Goal: Task Accomplishment & Management: Manage account settings

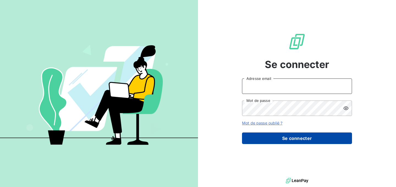
type input "[PERSON_NAME][EMAIL_ADDRESS][DOMAIN_NAME]"
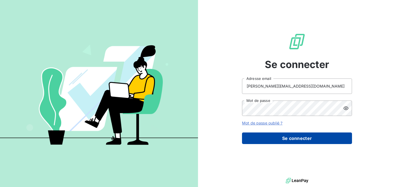
click at [314, 140] on button "Se connecter" at bounding box center [297, 138] width 110 height 12
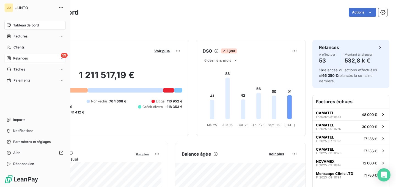
click at [11, 60] on div "Relances" at bounding box center [17, 58] width 21 height 5
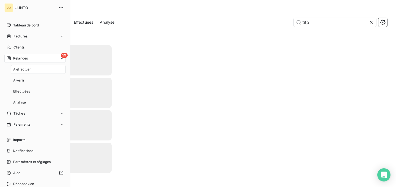
click at [21, 60] on span "Relances" at bounding box center [20, 58] width 15 height 5
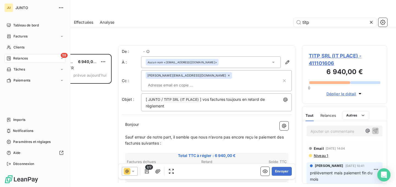
scroll to position [133, 85]
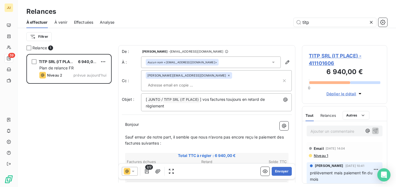
click at [372, 24] on icon at bounding box center [372, 23] width 6 height 6
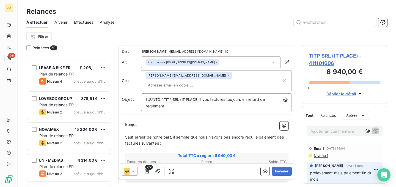
scroll to position [1685, 0]
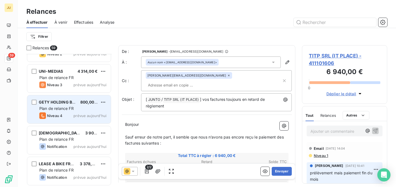
click at [76, 108] on div "Plan de relance FR" at bounding box center [72, 109] width 67 height 6
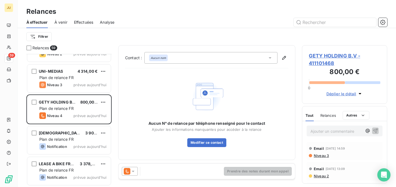
click at [129, 172] on icon at bounding box center [127, 171] width 7 height 7
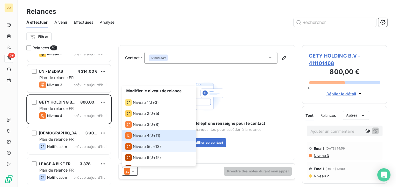
click at [140, 149] on div "Niveau 5" at bounding box center [137, 146] width 24 height 7
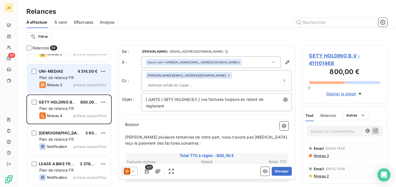
click at [83, 73] on span "4 314,00 €" at bounding box center [88, 71] width 20 height 5
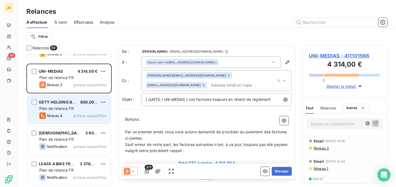
click at [83, 104] on div "800,00 €" at bounding box center [88, 102] width 17 height 6
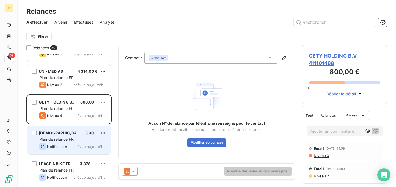
click at [96, 141] on div "Plan de relance FR" at bounding box center [72, 139] width 67 height 6
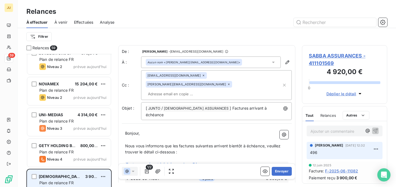
scroll to position [1629, 0]
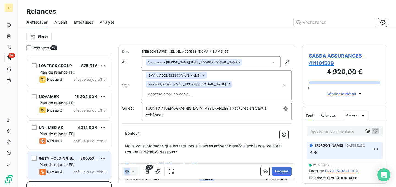
click at [88, 157] on span "800,00 €" at bounding box center [89, 158] width 18 height 5
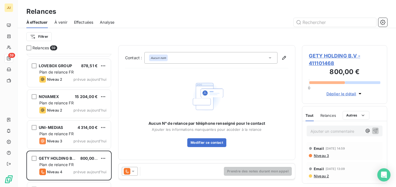
click at [130, 172] on icon at bounding box center [133, 171] width 6 height 6
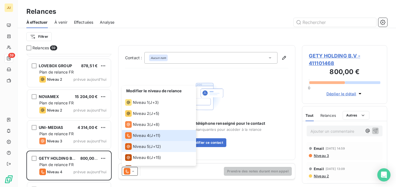
click at [142, 144] on span "Niveau 5" at bounding box center [141, 147] width 16 height 6
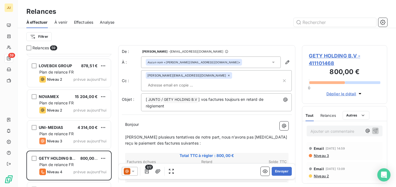
click at [320, 154] on span "Niveau 3" at bounding box center [321, 155] width 16 height 4
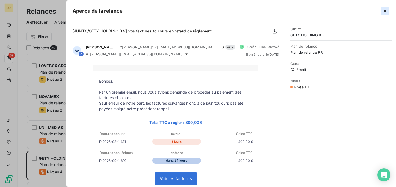
click at [386, 10] on icon "button" at bounding box center [385, 11] width 6 height 6
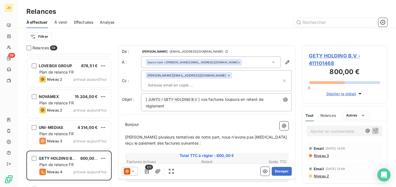
click at [209, 81] on input "text" at bounding box center [178, 85] width 64 height 8
paste input "nicolas.martin@junto.fr"
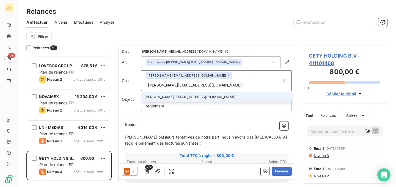
type input "nicolas.martin@junto.fr"
click at [212, 92] on li "nicolas.martin@junto.fr" at bounding box center [216, 97] width 151 height 10
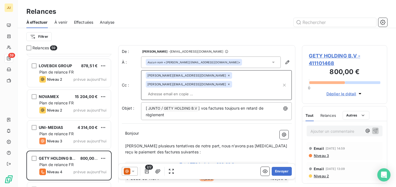
click at [134, 168] on div at bounding box center [130, 171] width 16 height 9
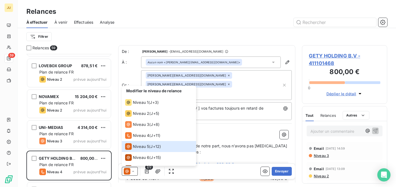
click at [227, 136] on p "﻿" at bounding box center [206, 139] width 163 height 6
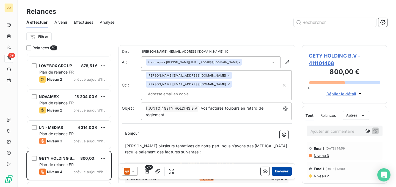
click at [281, 171] on button "Envoyer" at bounding box center [282, 171] width 20 height 9
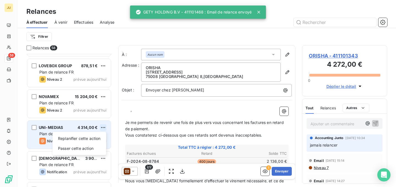
click at [101, 130] on html "JU 58 Relances À effectuer À venir Effectuées Analyse Filtrer Relances 58 CREDI…" at bounding box center [198, 93] width 396 height 187
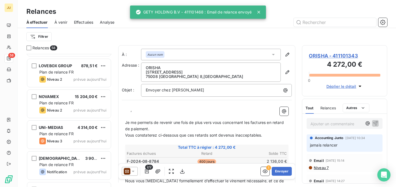
click at [70, 125] on html "JU 58 Relances À effectuer À venir Effectuées Analyse Filtrer Relances 58 CREDI…" at bounding box center [198, 93] width 396 height 187
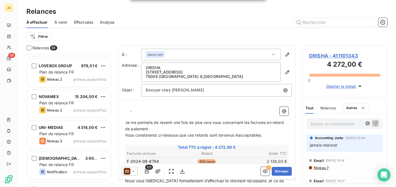
click at [70, 125] on div "UNI-MEDIAS 4 314,00 €" at bounding box center [72, 127] width 67 height 5
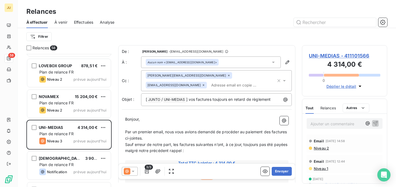
click at [322, 147] on span "Niveau 2" at bounding box center [321, 148] width 16 height 4
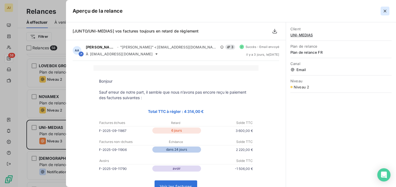
click at [386, 10] on icon "button" at bounding box center [385, 11] width 6 height 6
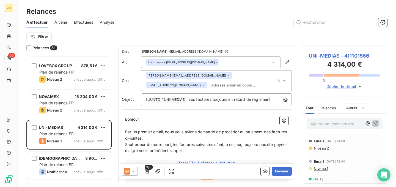
click at [209, 86] on input "text" at bounding box center [241, 85] width 64 height 8
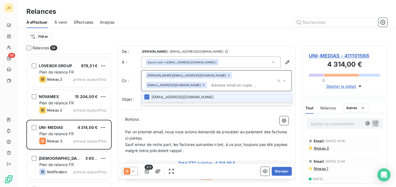
paste input "dorian.meschin@junto.fr"
type input "dorian.meschin@junto.fr"
click at [165, 99] on li "dorian.meschin@junto.fr" at bounding box center [216, 97] width 151 height 10
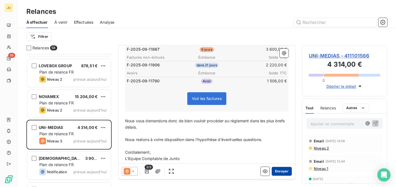
click at [287, 172] on button "Envoyer" at bounding box center [282, 171] width 20 height 9
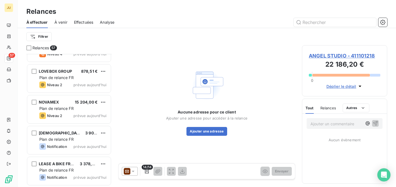
scroll to position [1623, 0]
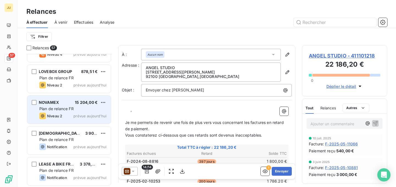
click at [80, 112] on div "NOVAMEX 15 204,00 € Plan de relance FR Niveau 2 prévue aujourd’hui" at bounding box center [69, 109] width 84 height 28
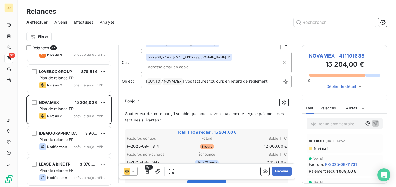
scroll to position [20, 0]
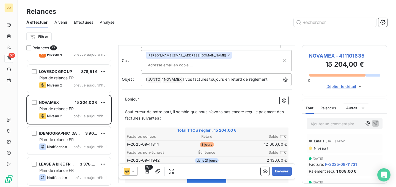
click at [323, 150] on span "Niveau 1" at bounding box center [320, 148] width 15 height 4
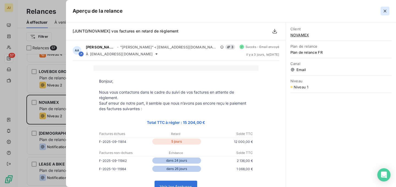
click at [386, 11] on icon "button" at bounding box center [385, 11] width 6 height 6
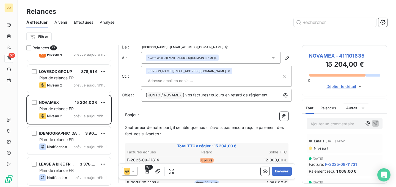
scroll to position [0, 0]
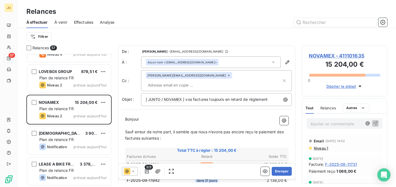
click at [208, 65] on div "Aucun nom <vrobert@novamex.fr>" at bounding box center [211, 62] width 140 height 12
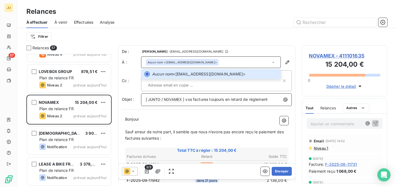
click at [220, 96] on p "[ JUNTO ﻿ / NOVAMEX ﻿ ] vos factures toujours en retard de règlement" at bounding box center [218, 99] width 144 height 7
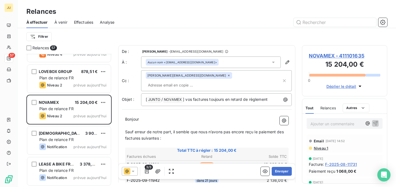
click at [209, 81] on input "text" at bounding box center [178, 85] width 64 height 8
paste input "johanna.bensussan@junto.fr"
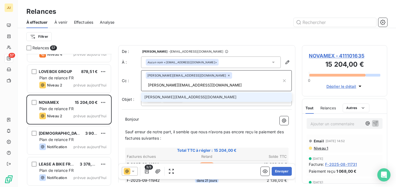
type input "johanna.bensussan@junto.fr"
click at [197, 92] on li "johanna.bensussan@junto.fr" at bounding box center [216, 97] width 151 height 10
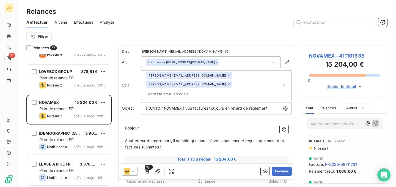
click at [322, 146] on span "Niveau 1" at bounding box center [320, 148] width 15 height 4
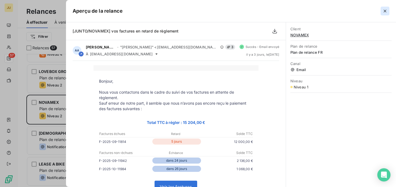
click at [386, 13] on icon "button" at bounding box center [385, 11] width 6 height 6
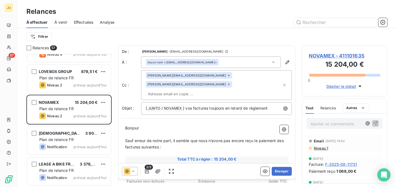
click at [232, 84] on div "audrey.araminthe@junto.fr johanna.bensussan@junto.fr" at bounding box center [214, 85] width 136 height 26
paste input "louis.garnier@junto.fr"
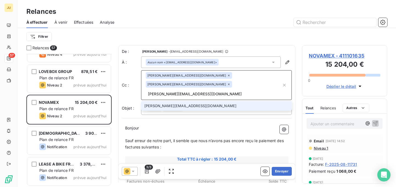
type input "louis.garnier@junto.fr"
click at [219, 101] on li "louis.garnier@junto.fr" at bounding box center [216, 106] width 151 height 10
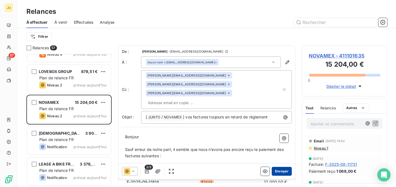
click at [281, 174] on button "Envoyer" at bounding box center [282, 171] width 20 height 9
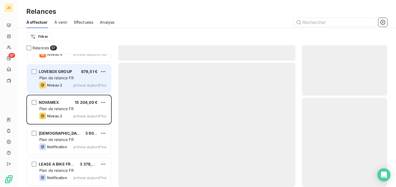
scroll to position [1592, 0]
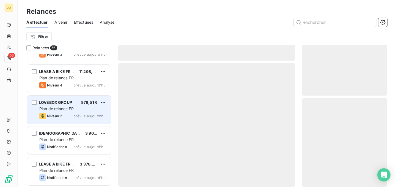
click at [81, 109] on div "Plan de relance FR" at bounding box center [72, 109] width 67 height 6
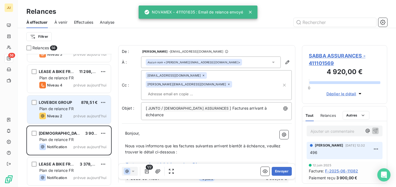
click at [85, 121] on div "LOVEBOX GROUP 878,51 € Plan de relance FR Niveau 2 prévue aujourd’hui" at bounding box center [69, 109] width 84 height 28
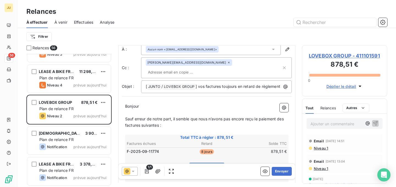
scroll to position [15, 0]
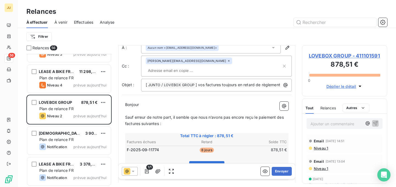
click at [318, 127] on p "Ajouter un commentaire ﻿" at bounding box center [337, 123] width 52 height 7
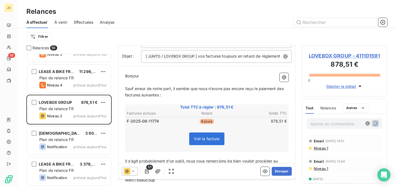
scroll to position [44, 0]
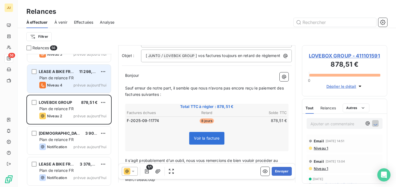
click at [101, 84] on span "prévue aujourd’hui" at bounding box center [89, 85] width 33 height 4
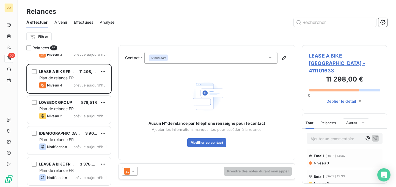
click at [134, 168] on icon at bounding box center [133, 171] width 6 height 6
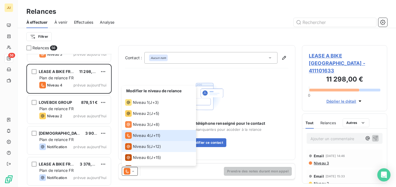
click at [151, 144] on div "Niveau 5 ( J+12 )" at bounding box center [143, 146] width 36 height 7
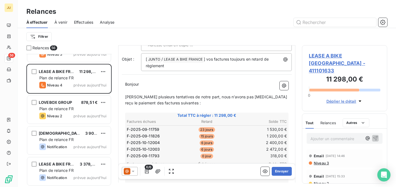
scroll to position [42, 0]
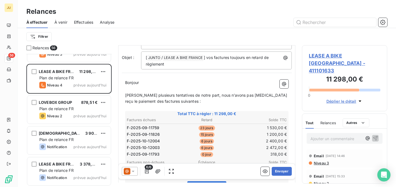
click at [325, 161] on span "Niveau 3" at bounding box center [321, 163] width 16 height 4
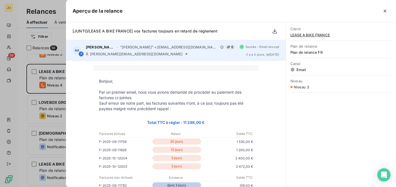
click at [184, 54] on icon at bounding box center [186, 54] width 4 height 4
click at [184, 53] on icon at bounding box center [186, 54] width 4 height 4
click at [184, 54] on icon at bounding box center [186, 54] width 4 height 4
click at [184, 53] on icon at bounding box center [186, 54] width 4 height 4
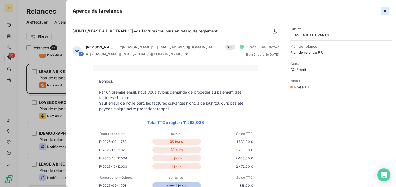
click at [386, 12] on icon "button" at bounding box center [385, 11] width 3 height 3
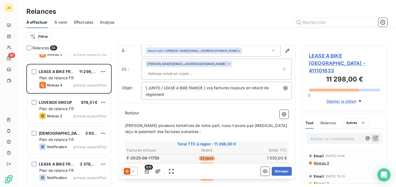
scroll to position [0, 0]
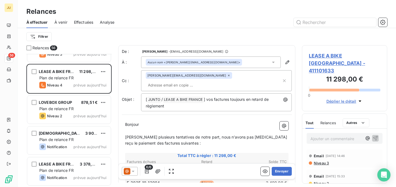
click at [203, 81] on input "text" at bounding box center [178, 85] width 64 height 8
paste input "antonin.geret@junto.fr"
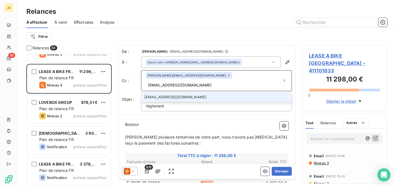
type input "antonin.geret@junto.fr"
click at [199, 92] on li "antonin.geret@junto.fr" at bounding box center [216, 97] width 151 height 10
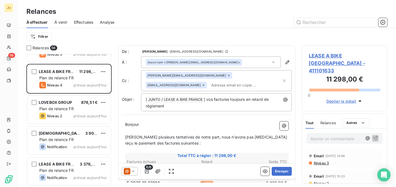
paste input "nicolas.martin@junto.fr"
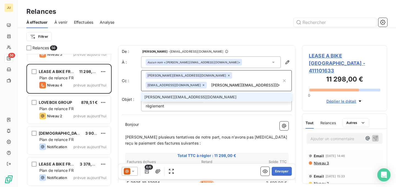
type input "nicolas.martin@junto.fr"
click at [186, 99] on li "nicolas.martin@junto.fr" at bounding box center [216, 97] width 151 height 10
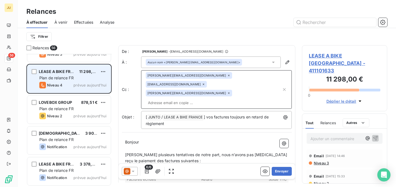
click at [80, 79] on div "Plan de relance FR" at bounding box center [72, 78] width 67 height 6
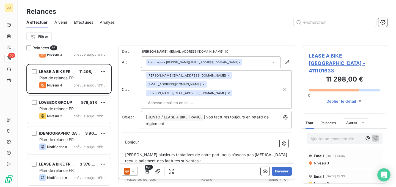
click at [178, 145] on p "﻿" at bounding box center [206, 148] width 163 height 6
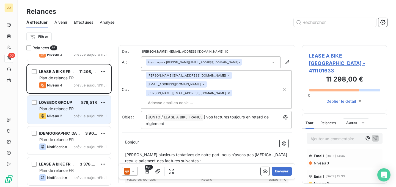
click at [95, 107] on div "Plan de relance FR" at bounding box center [72, 109] width 67 height 6
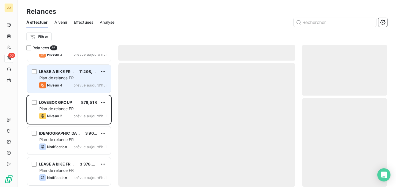
click at [88, 89] on div "LEASE A BIKE FRANCE 11 298,00 € Plan de relance FR Niveau 4 prévue aujourd’hui" at bounding box center [69, 79] width 84 height 28
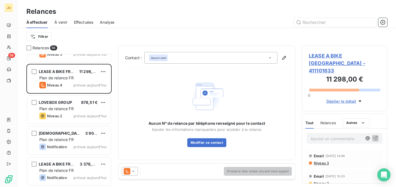
click at [131, 169] on icon at bounding box center [133, 171] width 6 height 6
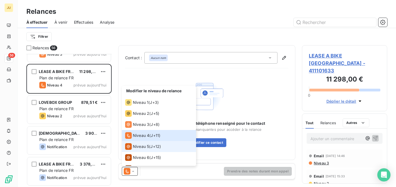
click at [142, 146] on span "Niveau 5" at bounding box center [141, 147] width 16 height 6
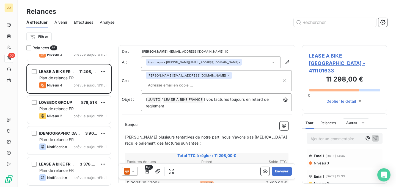
click at [318, 161] on span "Niveau 3" at bounding box center [321, 163] width 16 height 4
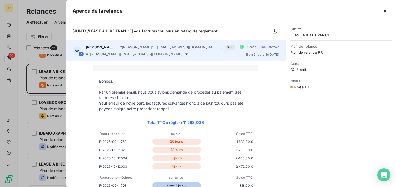
click at [184, 54] on icon at bounding box center [186, 54] width 4 height 4
click at [185, 54] on icon at bounding box center [186, 53] width 2 height 1
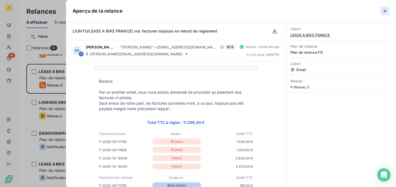
click at [381, 15] on button "button" at bounding box center [385, 11] width 9 height 9
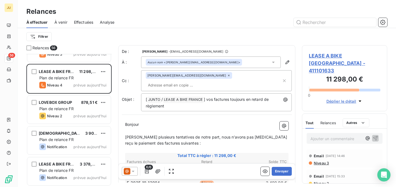
click at [209, 81] on input "text" at bounding box center [178, 85] width 64 height 8
paste input "nicolas.martin@junto.fr"
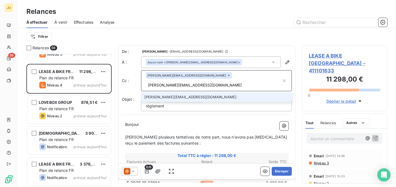
type input "nicolas.martin@junto.fr"
click at [210, 92] on li "nicolas.martin@junto.fr" at bounding box center [216, 97] width 151 height 10
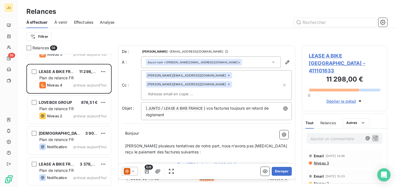
paste input "antonin.geret@junto.fr"
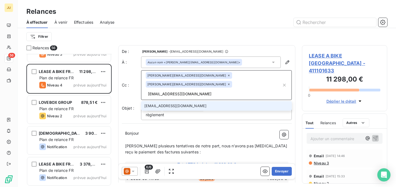
type input "antonin.geret@junto.fr"
click at [195, 101] on li "antonin.geret@junto.fr" at bounding box center [216, 106] width 151 height 10
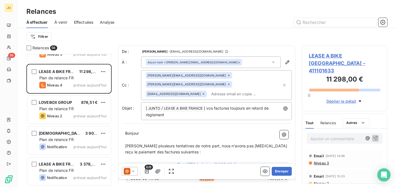
drag, startPoint x: 276, startPoint y: 171, endPoint x: 262, endPoint y: 132, distance: 41.8
click at [261, 133] on div "De : Audrey Araminthe - rappels@leanpay.io À : Aucun nom <camille@lease-a-bike.…" at bounding box center [206, 113] width 177 height 137
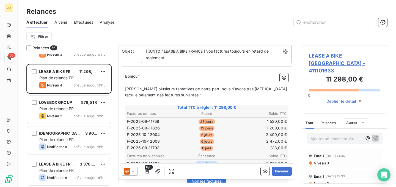
scroll to position [73, 0]
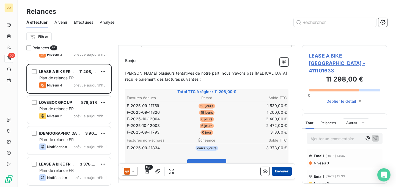
click at [285, 169] on button "Envoyer" at bounding box center [282, 171] width 20 height 9
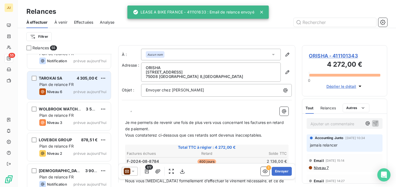
scroll to position [1562, 0]
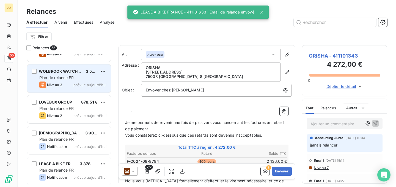
click at [84, 84] on span "prévue aujourd’hui" at bounding box center [89, 85] width 33 height 4
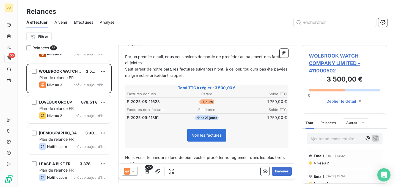
scroll to position [62, 0]
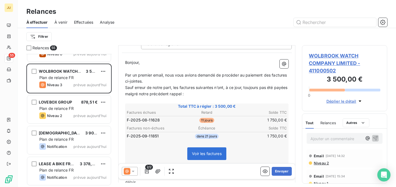
click at [331, 134] on div "Ajouter un commentaire ﻿" at bounding box center [345, 138] width 76 height 11
click at [332, 139] on p "Ajouter un commentaire ﻿" at bounding box center [337, 138] width 52 height 7
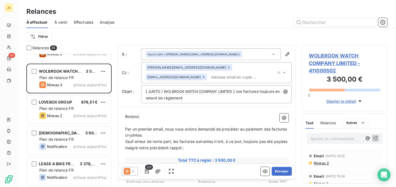
scroll to position [0, 0]
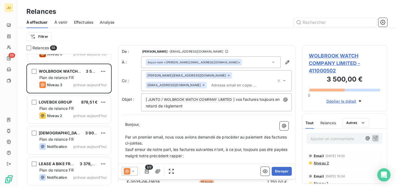
click at [212, 80] on div "audrey.araminthe@junto.fr elva.chen@wolbrook.com" at bounding box center [211, 80] width 130 height 17
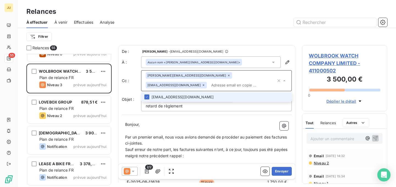
click at [258, 145] on p "Par un premier email, nous vous avions demandé de procéder au paiement des fact…" at bounding box center [206, 140] width 163 height 13
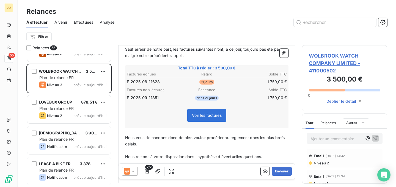
scroll to position [126, 0]
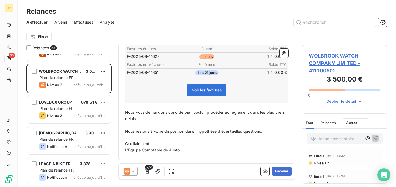
click at [317, 138] on p "Ajouter un commentaire ﻿" at bounding box center [337, 138] width 52 height 7
click at [375, 139] on icon "button" at bounding box center [376, 138] width 6 height 6
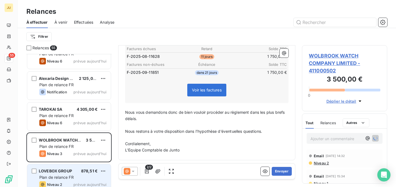
scroll to position [1467, 0]
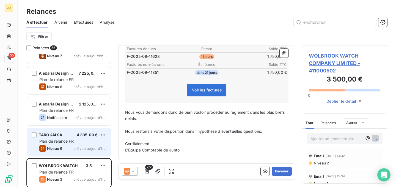
click at [89, 133] on span "4 305,00 €" at bounding box center [87, 134] width 21 height 5
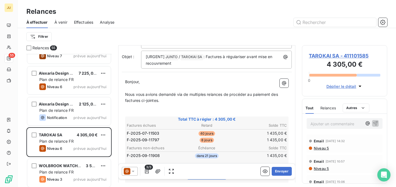
scroll to position [75, 0]
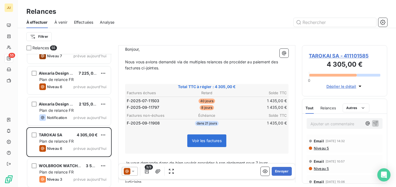
click at [317, 146] on span "Niveau 5" at bounding box center [321, 148] width 16 height 4
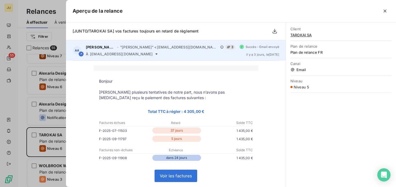
click at [154, 53] on icon at bounding box center [156, 54] width 4 height 4
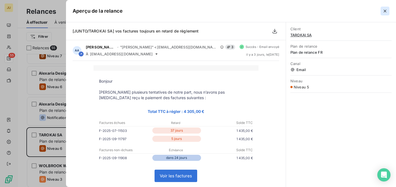
click at [387, 10] on icon "button" at bounding box center [385, 11] width 6 height 6
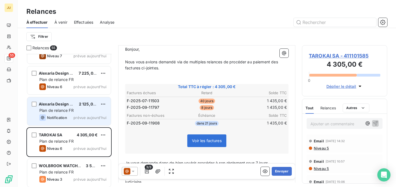
click at [55, 103] on span "Alexaria Design Sàrl" at bounding box center [58, 103] width 39 height 5
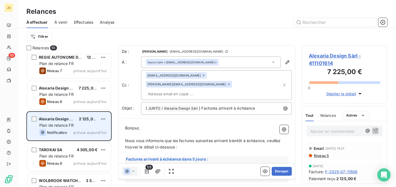
scroll to position [1448, 0]
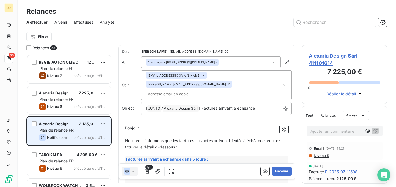
click at [66, 98] on div "LE TELEGRAMME 8 250,00 € Plan de relance FR Niveau 2 prévue depuis 3 jours L&A …" at bounding box center [68, 120] width 85 height 133
click at [66, 98] on span "Plan de relance FR" at bounding box center [56, 99] width 34 height 5
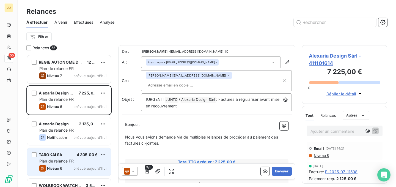
click at [77, 166] on span "prévue aujourd’hui" at bounding box center [89, 168] width 33 height 4
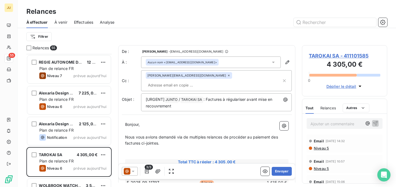
click at [209, 81] on input "text" at bounding box center [178, 85] width 64 height 8
paste input "antonin.geret@junto.fr"
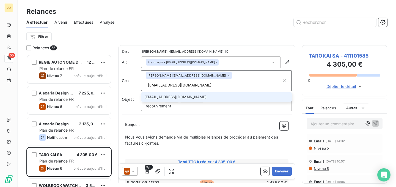
type input "antonin.geret@junto.fr"
click at [222, 92] on li "antonin.geret@junto.fr" at bounding box center [216, 97] width 151 height 10
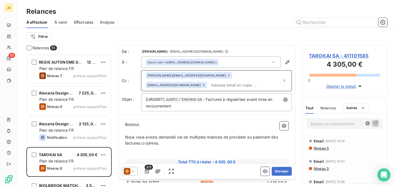
scroll to position [170, 0]
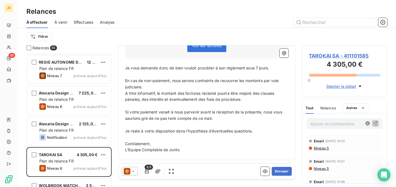
click at [132, 170] on icon at bounding box center [133, 171] width 6 height 6
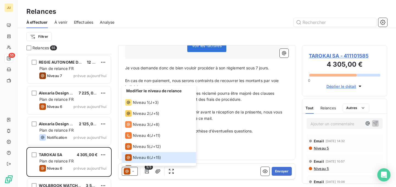
click at [213, 137] on p "﻿" at bounding box center [206, 137] width 163 height 6
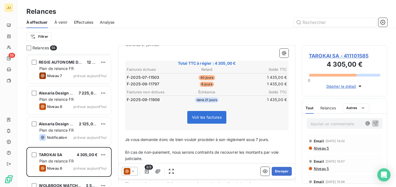
scroll to position [0, 0]
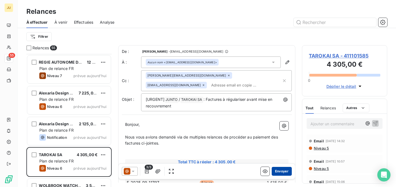
click at [282, 173] on button "Envoyer" at bounding box center [282, 171] width 20 height 9
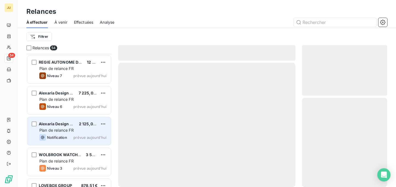
click at [91, 140] on div "Notification prévue aujourd’hui" at bounding box center [72, 137] width 67 height 7
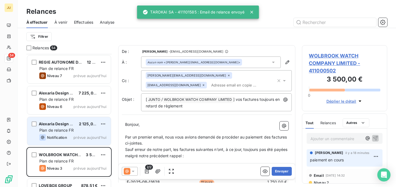
click at [91, 140] on div "Notification prévue aujourd’hui" at bounding box center [72, 137] width 67 height 7
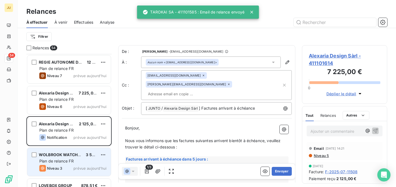
click at [97, 156] on span "3 500,00 €" at bounding box center [96, 154] width 21 height 5
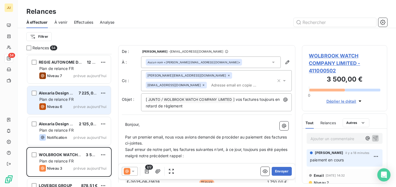
click at [83, 113] on div "Alexaria Design Sàrl 7 225,00 € Plan de relance FR Niveau 6 prévue [DATE]" at bounding box center [69, 100] width 84 height 28
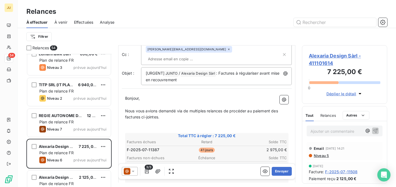
scroll to position [35, 0]
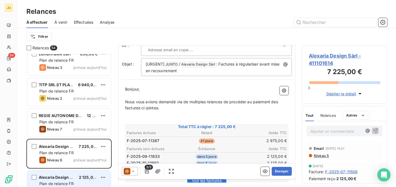
click at [80, 173] on div "Alexaria Design Sàrl 2 125,00 € Plan de relance FR Notification prévue aujourd’…" at bounding box center [69, 184] width 84 height 28
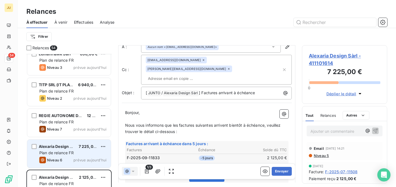
click at [96, 150] on div "Plan de relance FR" at bounding box center [72, 153] width 67 height 6
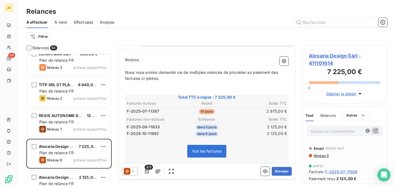
scroll to position [147, 0]
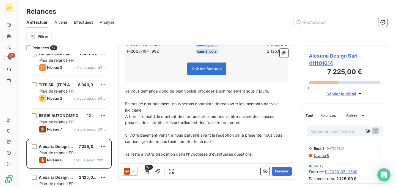
click at [134, 171] on icon at bounding box center [133, 171] width 6 height 6
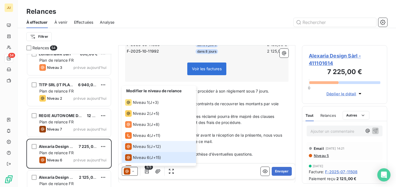
click at [146, 149] on span "Niveau 5" at bounding box center [141, 147] width 16 height 6
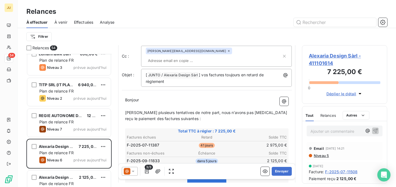
scroll to position [0, 0]
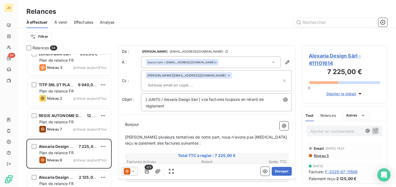
click at [209, 81] on input "text" at bounding box center [178, 85] width 64 height 8
paste input "francois.grandhay@junto.fr"
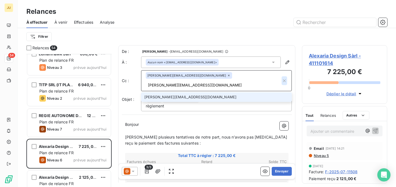
type input "francois.grandhay@junto.fr"
click at [287, 79] on button "button" at bounding box center [285, 80] width 6 height 9
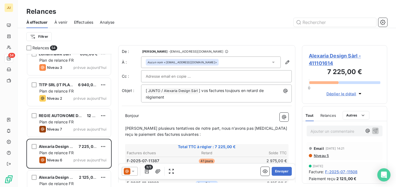
click at [166, 75] on input "text" at bounding box center [175, 76] width 59 height 8
click at [152, 78] on input "text" at bounding box center [216, 76] width 141 height 8
click at [219, 65] on div "Aucun nom <renaudstephane83@gmail.com>" at bounding box center [211, 62] width 140 height 12
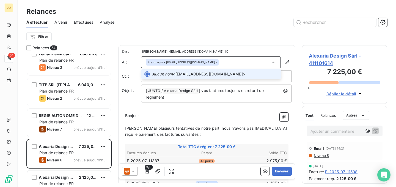
click at [220, 59] on div "Aucun nom <renaudstephane83@gmail.com>" at bounding box center [211, 62] width 140 height 12
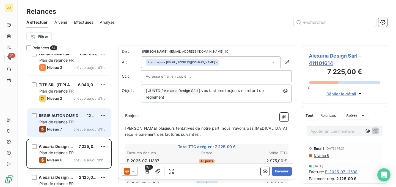
click at [81, 120] on div "Plan de relance FR" at bounding box center [72, 122] width 67 height 6
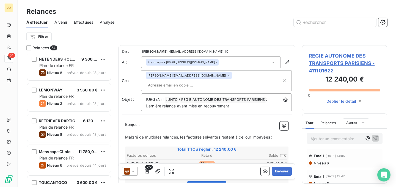
scroll to position [499, 0]
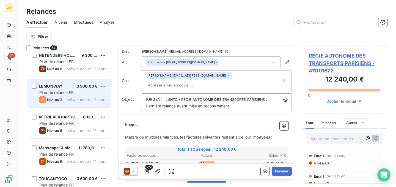
click at [86, 98] on span "prévue depuis 18 jours" at bounding box center [87, 99] width 40 height 4
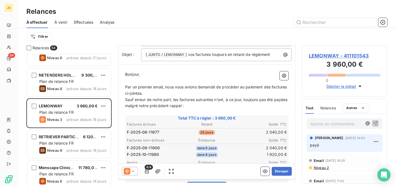
scroll to position [461, 0]
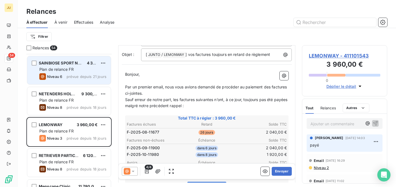
click at [86, 75] on span "prévue depuis 21 jours" at bounding box center [87, 76] width 40 height 4
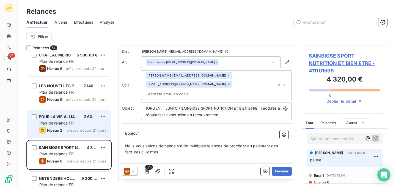
scroll to position [376, 0]
click at [84, 126] on div "POUR LA VIE ALLIANCES 4 EVER 3 600,00 € Plan de relance FR Niveau 2 prévue depu…" at bounding box center [69, 124] width 84 height 28
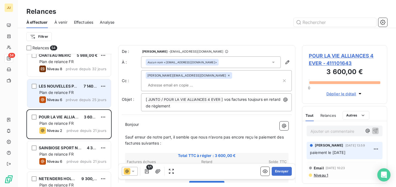
click at [80, 103] on div "LES NOUVELLES PAILLES SAS 7 140,00 € Plan de relance FR Niveau 6 prévue depuis …" at bounding box center [69, 93] width 84 height 28
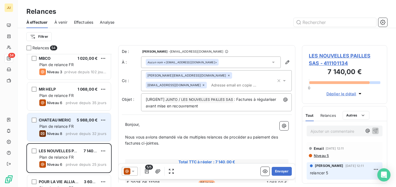
scroll to position [309, 0]
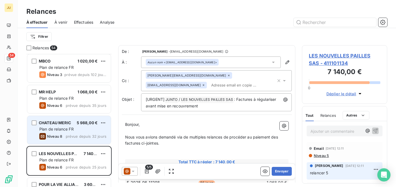
click at [83, 122] on span "5 988,00 €" at bounding box center [87, 122] width 21 height 5
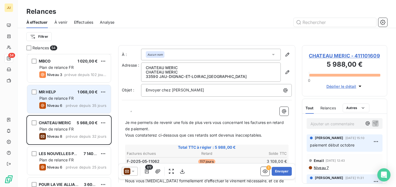
click at [83, 105] on span "prévue depuis 35 jours" at bounding box center [86, 105] width 41 height 4
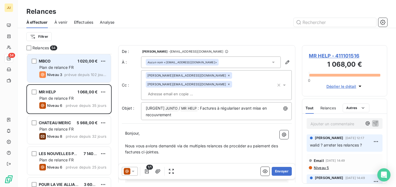
click at [80, 78] on div "Niveau 3 prévue depuis 102 jours" at bounding box center [72, 74] width 67 height 7
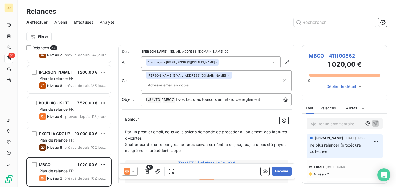
scroll to position [217, 0]
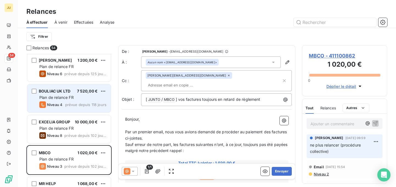
click at [78, 97] on div "Plan de relance FR" at bounding box center [72, 98] width 67 height 6
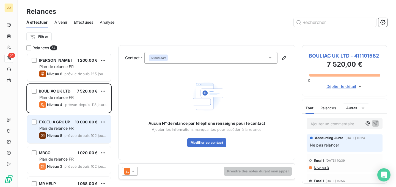
click at [79, 124] on span "10 000,00 €" at bounding box center [86, 121] width 23 height 5
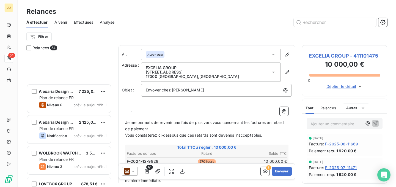
scroll to position [1531, 0]
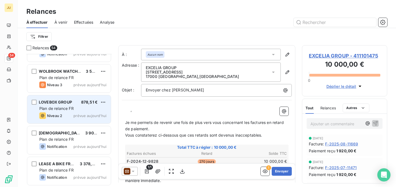
click at [79, 108] on div "Plan de relance FR" at bounding box center [72, 109] width 67 height 6
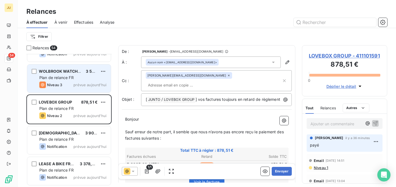
click at [84, 89] on div "WOLBROOK WATCH COMPANY LIMITED 3 500,00 € Plan de relance FR Niveau 3 prévue au…" at bounding box center [69, 78] width 84 height 28
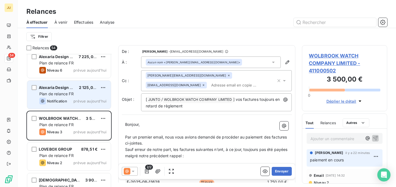
scroll to position [1482, 0]
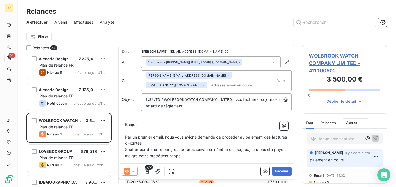
click at [81, 111] on div "Alexaria Design Sàrl 2 125,00 € Plan de relance FR Notification prévue aujourd’…" at bounding box center [68, 97] width 85 height 31
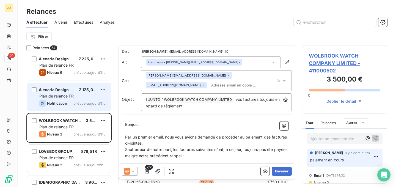
click at [83, 101] on span "prévue aujourd’hui" at bounding box center [89, 103] width 33 height 4
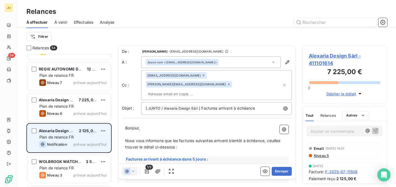
scroll to position [1412, 0]
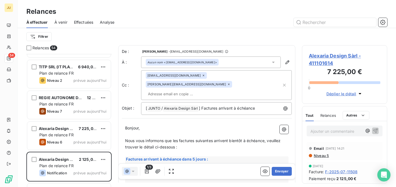
click at [83, 99] on div "REGIE AUTONOME DES TRANSPORTS PARISIENS 12 240,00 €" at bounding box center [72, 97] width 67 height 5
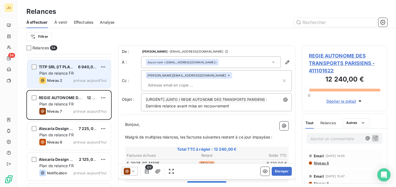
click at [80, 77] on div "TITP SRL (IT PLACE) 6 940,00 € Plan de relance FR Niveau 2 prévue aujourd’hui" at bounding box center [69, 74] width 84 height 28
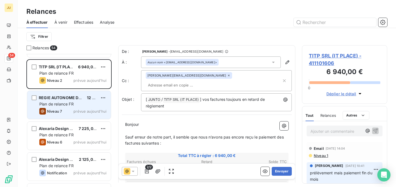
click at [83, 101] on div "Plan de relance FR" at bounding box center [72, 104] width 67 height 6
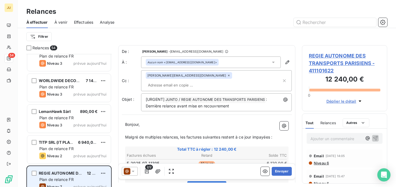
scroll to position [1336, 0]
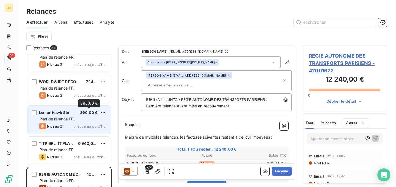
click at [83, 114] on span "890,00 €" at bounding box center [89, 112] width 18 height 5
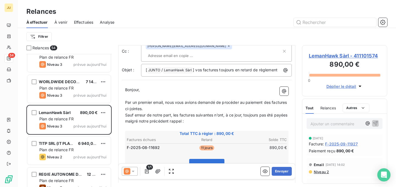
scroll to position [30, 0]
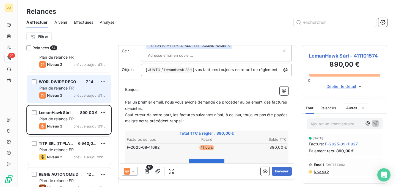
click at [76, 89] on div "Plan de relance FR" at bounding box center [72, 88] width 67 height 6
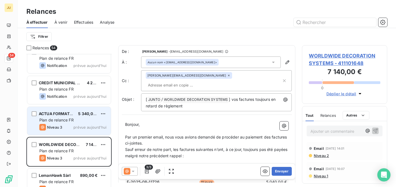
scroll to position [1269, 0]
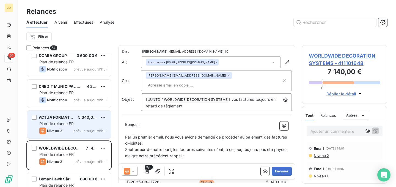
click at [82, 122] on div "Plan de relance FR" at bounding box center [72, 124] width 67 height 6
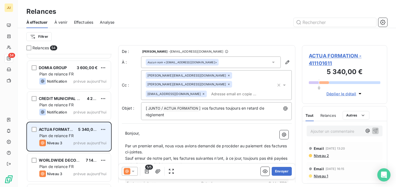
scroll to position [1220, 0]
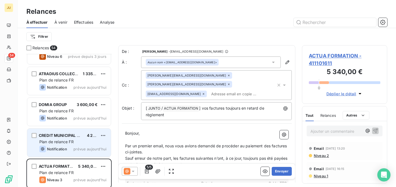
click at [87, 135] on span "4 278,00 €" at bounding box center [97, 135] width 21 height 5
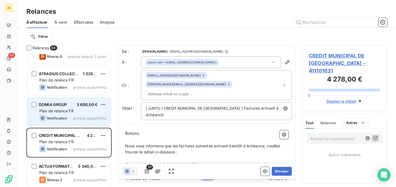
click at [100, 115] on div "Notification prévue aujourd’hui" at bounding box center [72, 118] width 67 height 7
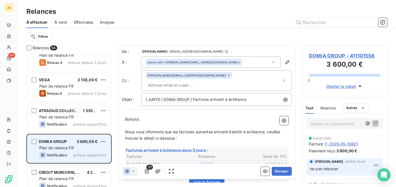
scroll to position [1165, 0]
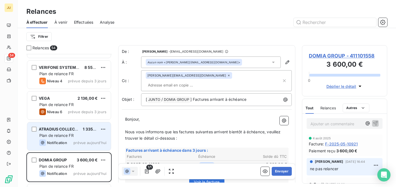
click at [91, 131] on span "1 335,00 €" at bounding box center [93, 129] width 20 height 5
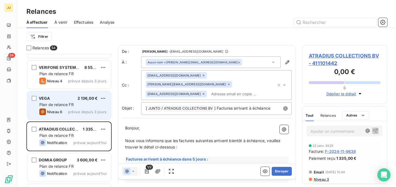
click at [85, 105] on div "Plan de relance FR" at bounding box center [72, 105] width 67 height 6
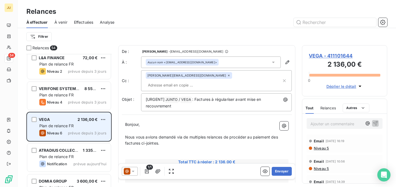
scroll to position [1148, 0]
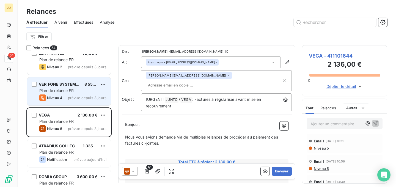
click at [71, 99] on span "prévue depuis 3 jours" at bounding box center [87, 97] width 39 height 4
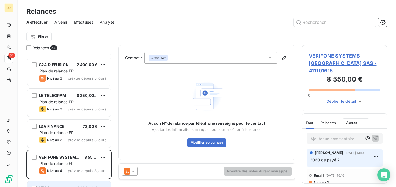
scroll to position [1074, 0]
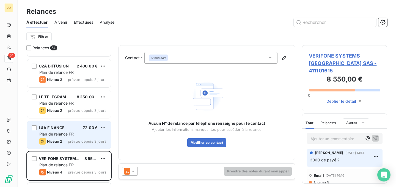
click at [94, 131] on div "L&A FINANCE 72,00 € Plan de relance FR Niveau 2 prévue depuis 3 jours" at bounding box center [69, 135] width 84 height 28
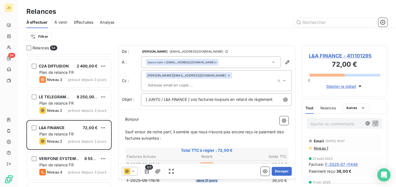
click at [321, 149] on span "Niveau 1" at bounding box center [320, 148] width 15 height 4
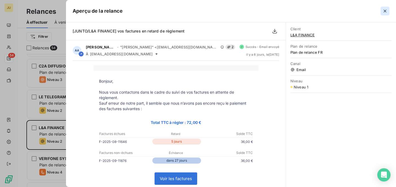
click at [382, 12] on button "button" at bounding box center [385, 11] width 9 height 9
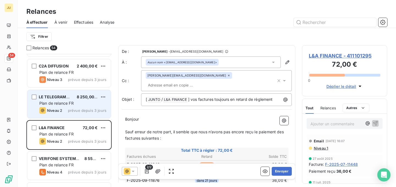
click at [79, 111] on span "prévue depuis 3 jours" at bounding box center [87, 110] width 39 height 4
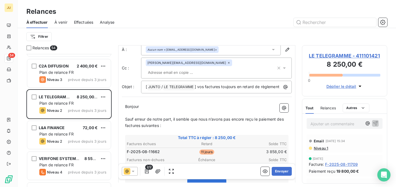
click at [322, 147] on span "Niveau 1" at bounding box center [320, 148] width 15 height 4
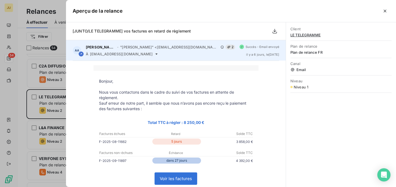
click at [155, 54] on icon at bounding box center [156, 53] width 2 height 1
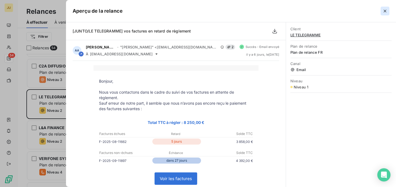
click at [385, 12] on icon "button" at bounding box center [385, 11] width 6 height 6
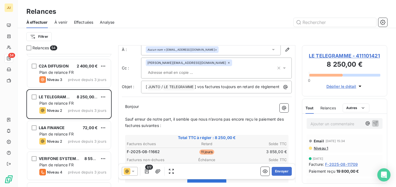
click at [209, 68] on input "text" at bounding box center [178, 72] width 64 height 8
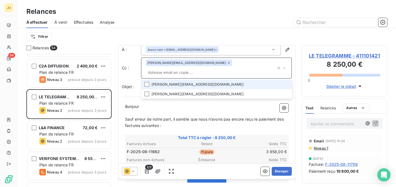
paste input "johanna.bensussan@junto.fr"
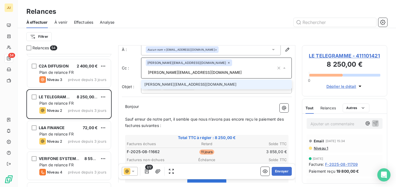
type input "johanna.bensussan@junto.fr"
click at [195, 79] on li "johanna.bensussan@junto.fr" at bounding box center [216, 84] width 151 height 10
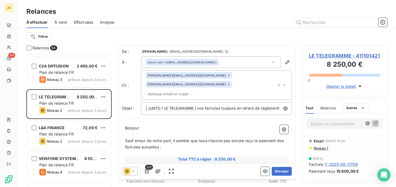
click at [209, 131] on p "﻿" at bounding box center [206, 134] width 163 height 6
click at [285, 172] on button "Envoyer" at bounding box center [282, 171] width 20 height 9
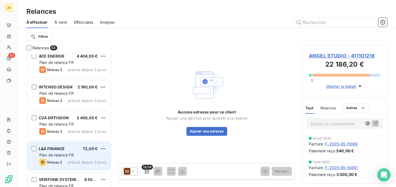
scroll to position [1013, 0]
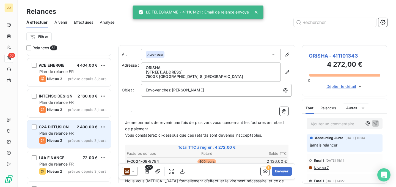
click at [84, 123] on div "C2A DIFFUSION 2 400,00 € Plan de relance FR Niveau 3 prévue depuis 3 jours" at bounding box center [69, 134] width 84 height 28
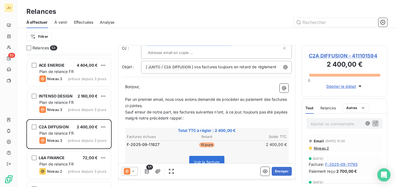
scroll to position [35, 0]
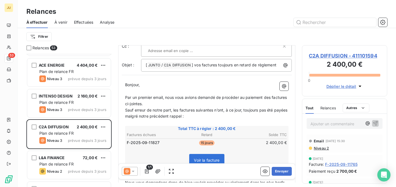
click at [331, 122] on p "Ajouter un commentaire ﻿" at bounding box center [337, 123] width 52 height 7
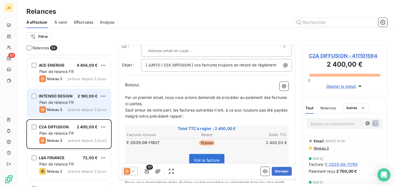
click at [70, 103] on span "Plan de relance FR" at bounding box center [56, 102] width 34 height 5
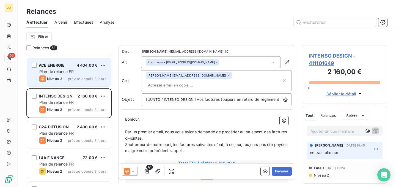
click at [69, 81] on span "prévue depuis 3 jours" at bounding box center [87, 78] width 39 height 4
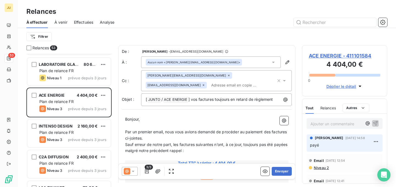
scroll to position [982, 0]
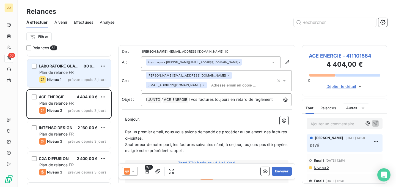
click at [69, 76] on div "Niveau 1 prévue depuis 3 jours" at bounding box center [72, 79] width 67 height 7
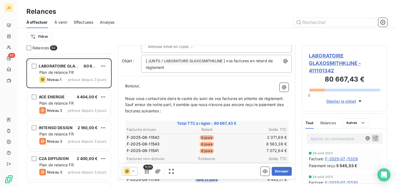
scroll to position [42, 0]
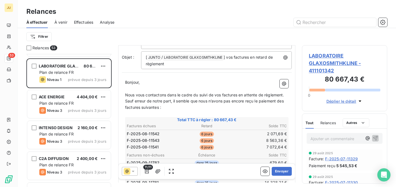
click at [324, 140] on p "Ajouter un commentaire ﻿" at bounding box center [337, 138] width 52 height 7
click at [377, 138] on icon "button" at bounding box center [376, 138] width 6 height 6
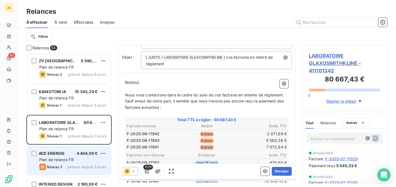
scroll to position [918, 0]
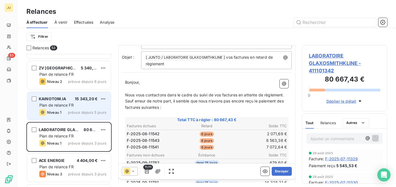
click at [72, 108] on div "Plan de relance FR" at bounding box center [72, 105] width 67 height 6
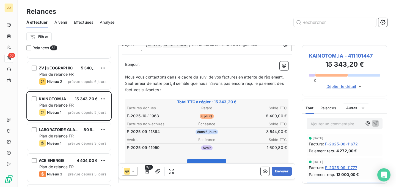
scroll to position [55, 0]
drag, startPoint x: 286, startPoint y: 172, endPoint x: 288, endPoint y: 155, distance: 17.2
click at [289, 128] on div "De : Audrey Araminthe - rappels@leanpay.io À : Aucun nom <reouven@subventions.a…" at bounding box center [206, 59] width 177 height 137
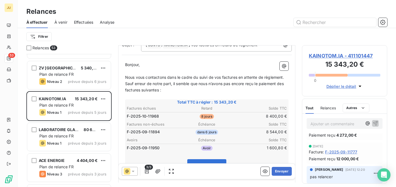
scroll to position [19, 0]
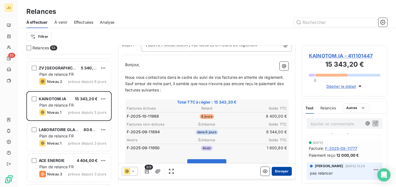
click at [285, 169] on button "Envoyer" at bounding box center [282, 171] width 20 height 9
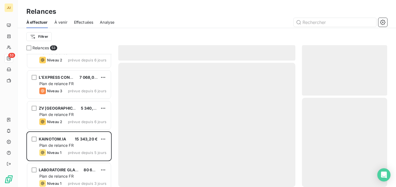
scroll to position [874, 0]
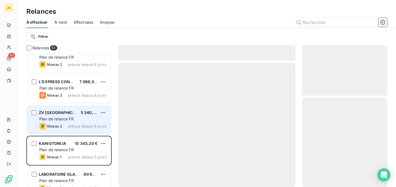
click at [94, 116] on div "ZV FRANCE 5 340,00 € Plan de relance FR Niveau 2 prévue depuis 6 jours" at bounding box center [69, 120] width 84 height 28
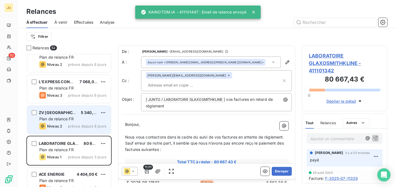
click at [83, 115] on div "5 340,00 €" at bounding box center [89, 113] width 17 height 6
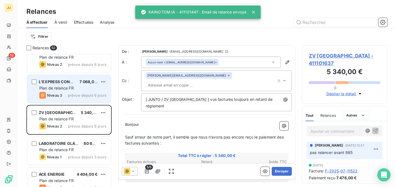
click at [86, 89] on div "Plan de relance FR" at bounding box center [72, 88] width 67 height 6
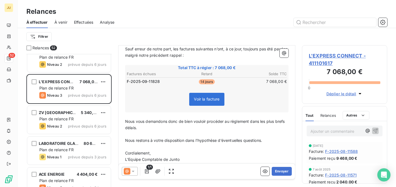
scroll to position [102, 0]
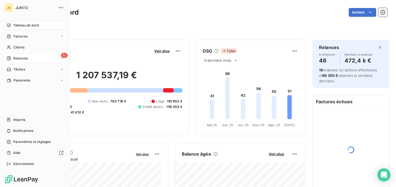
click at [13, 61] on div "52 Relances" at bounding box center [34, 58] width 61 height 9
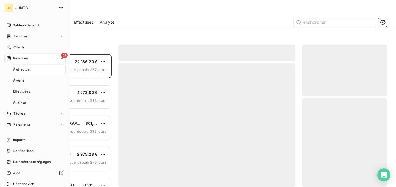
scroll to position [133, 85]
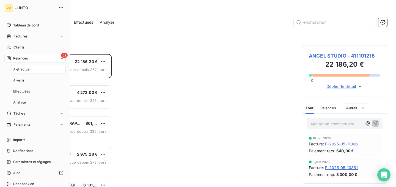
click at [40, 59] on div "52 Relances" at bounding box center [34, 58] width 61 height 9
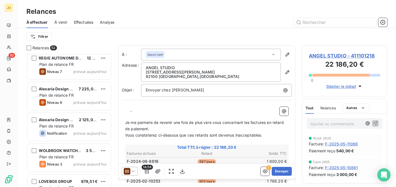
scroll to position [1387, 0]
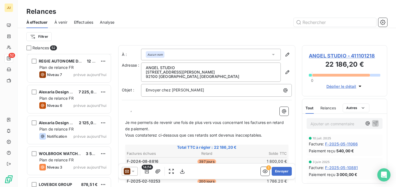
click at [86, 101] on div "Alexaria Design Sàrl 7 225,00 € Plan de relance FR Niveau 6 prévue [DATE]" at bounding box center [69, 99] width 84 height 28
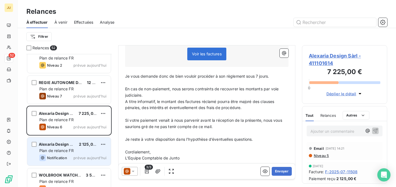
scroll to position [1365, 0]
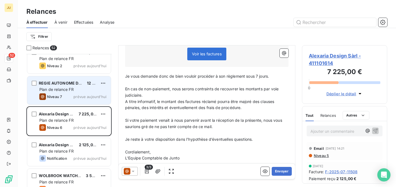
click at [86, 92] on div "Plan de relance FR" at bounding box center [72, 90] width 67 height 6
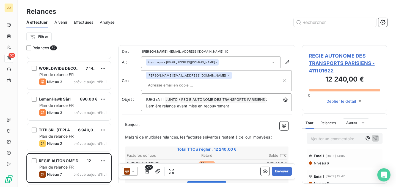
scroll to position [1276, 0]
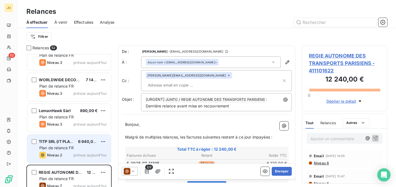
click at [86, 148] on div "Plan de relance FR" at bounding box center [72, 148] width 67 height 6
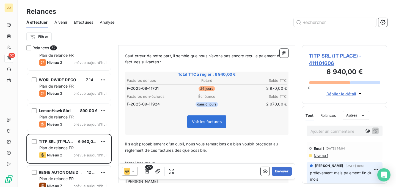
scroll to position [85, 0]
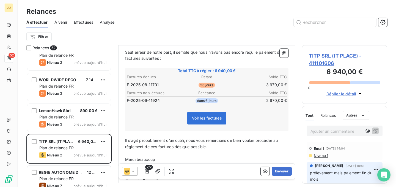
click at [326, 155] on span "Niveau 1" at bounding box center [320, 155] width 15 height 4
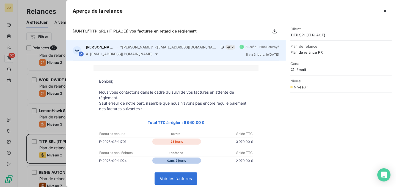
click at [154, 52] on icon at bounding box center [156, 54] width 4 height 4
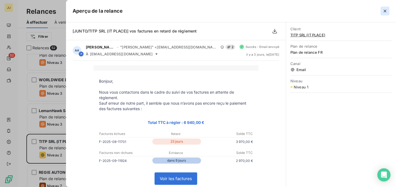
click at [385, 11] on icon "button" at bounding box center [385, 11] width 3 height 3
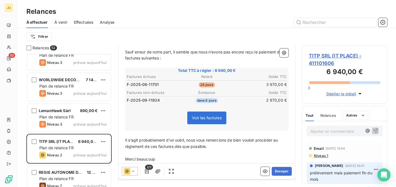
scroll to position [0, 0]
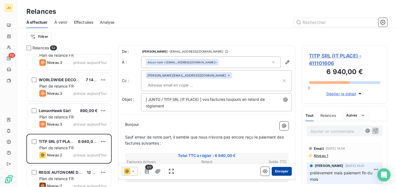
click at [281, 173] on button "Envoyer" at bounding box center [282, 171] width 20 height 9
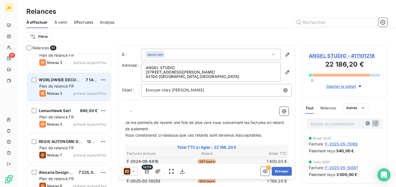
click at [86, 93] on span "prévue aujourd’hui" at bounding box center [89, 93] width 33 height 4
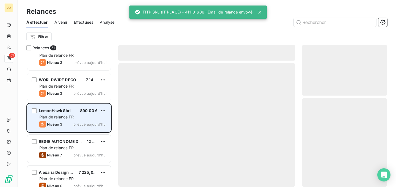
click at [84, 114] on div "LemanHawk Sàrl 890,00 € Plan de relance FR Niveau 3 prévue [DATE]" at bounding box center [69, 118] width 84 height 28
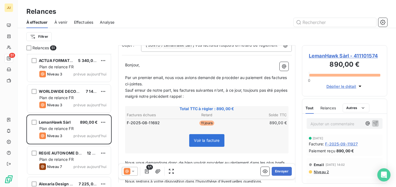
scroll to position [56, 0]
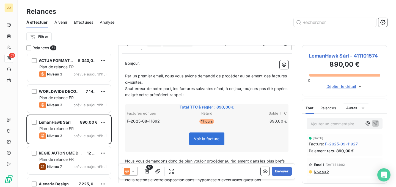
click at [350, 144] on span "F-2025-09-11927" at bounding box center [341, 144] width 33 height 6
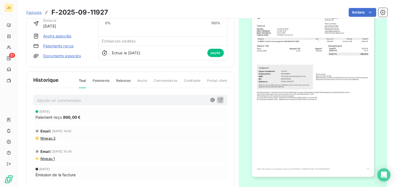
scroll to position [62, 0]
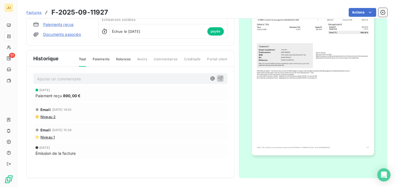
click at [47, 117] on span "Niveau 2" at bounding box center [48, 116] width 16 height 4
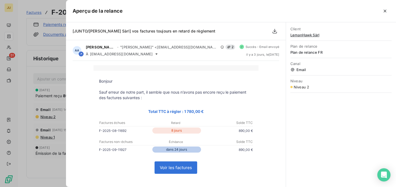
click at [58, 142] on div at bounding box center [198, 93] width 396 height 187
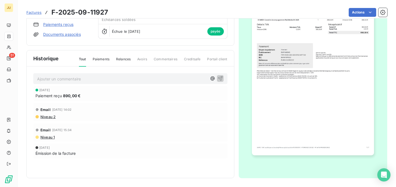
scroll to position [0, 0]
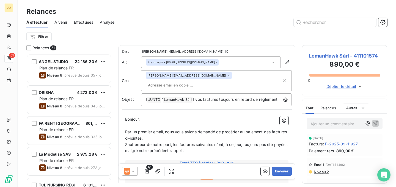
scroll to position [133, 85]
click at [348, 128] on div "Ajouter un commentaire ﻿" at bounding box center [345, 123] width 76 height 11
click at [345, 122] on p "Ajouter un commentaire ﻿" at bounding box center [337, 123] width 52 height 7
click at [378, 125] on button "button" at bounding box center [375, 123] width 7 height 7
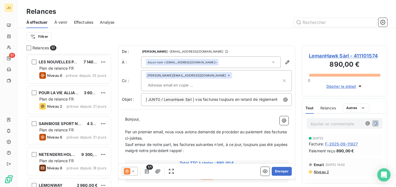
scroll to position [404, 0]
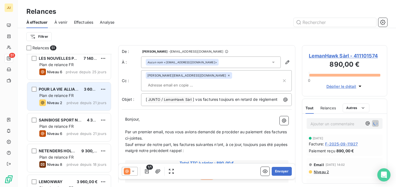
click at [74, 106] on div "POUR LA VIE ALLIANCES 4 EVER 3 600,00 € Plan de relance FR Niveau 2 prévue depu…" at bounding box center [69, 96] width 84 height 28
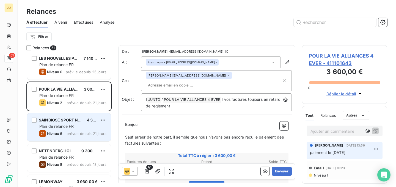
click at [76, 122] on span "SAINBIOSE SPORT NUTRITION ET BIEN ETRE" at bounding box center [81, 119] width 85 height 5
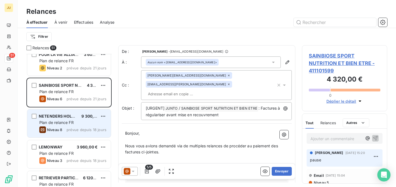
click at [76, 124] on div "Plan de relance FR" at bounding box center [72, 123] width 67 height 6
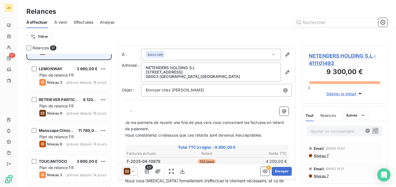
scroll to position [521, 0]
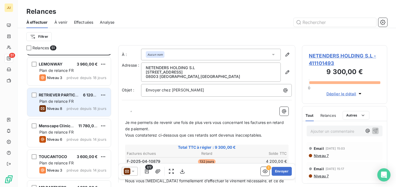
click at [75, 114] on div "RETRIEVER PARTICIPATIONS 6 120,00 € Plan de relance FR Niveau 8 prévue depuis 1…" at bounding box center [69, 102] width 84 height 28
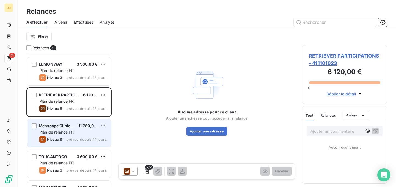
click at [83, 136] on div "Niveau 6 prévue depuis 14 jours" at bounding box center [72, 139] width 67 height 7
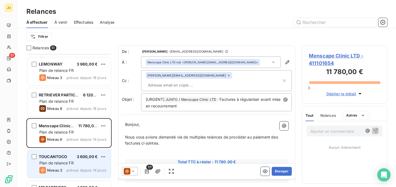
click at [86, 154] on span "3 600,00 €" at bounding box center [87, 156] width 21 height 5
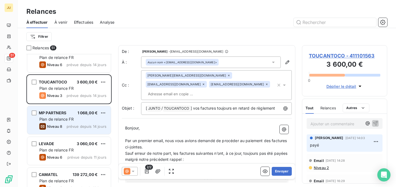
scroll to position [628, 0]
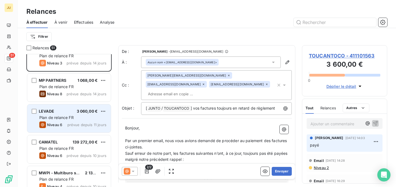
click at [89, 126] on span "prévue depuis 11 jours" at bounding box center [86, 124] width 39 height 4
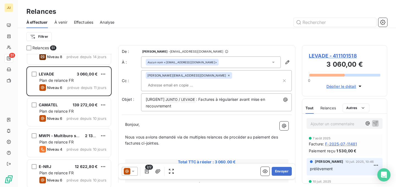
scroll to position [667, 0]
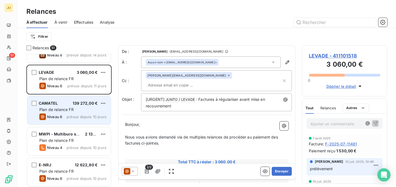
click at [80, 117] on span "prévue depuis 10 jours" at bounding box center [87, 116] width 40 height 4
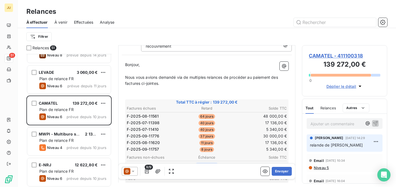
scroll to position [88, 0]
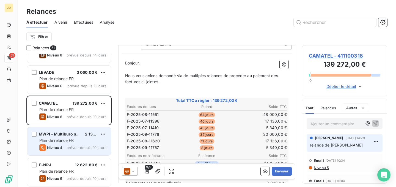
click at [93, 147] on span "prévue depuis 10 jours" at bounding box center [87, 147] width 40 height 4
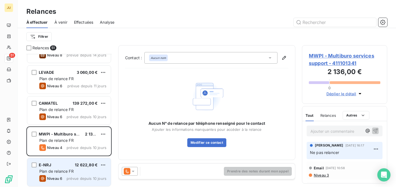
click at [87, 161] on div "E-NRJ 12 622,80 € Plan de relance FR Niveau 6 prévue depuis 10 jours" at bounding box center [69, 172] width 84 height 28
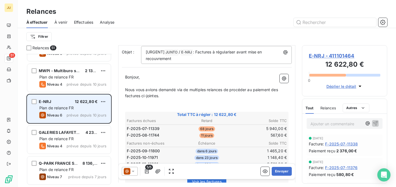
scroll to position [738, 0]
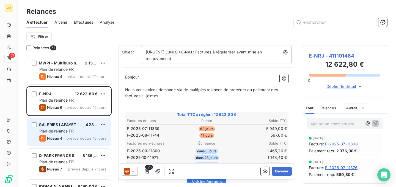
click at [91, 134] on div "GALERIES LAFAYETTE MANAGEMENT 4 230,00 € Plan de relance FR Niveau 4 prévue dep…" at bounding box center [69, 132] width 84 height 28
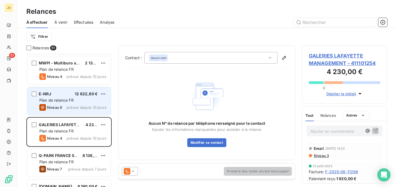
click at [81, 110] on div "Niveau 6 prévue depuis 10 jours" at bounding box center [72, 107] width 67 height 7
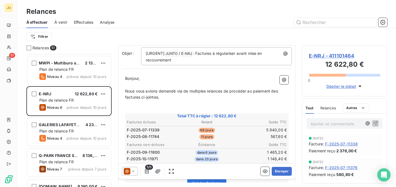
scroll to position [57, 0]
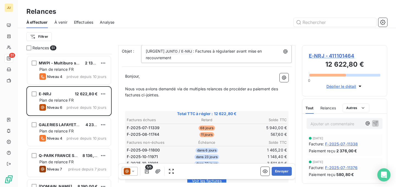
click at [132, 168] on icon at bounding box center [133, 171] width 6 height 6
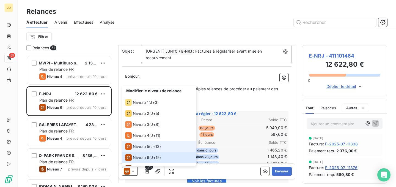
click at [150, 149] on div "Niveau 5 ( J+12 )" at bounding box center [143, 146] width 36 height 7
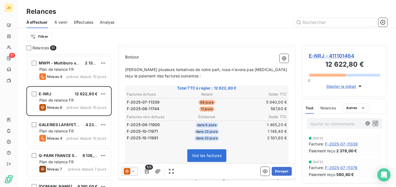
scroll to position [77, 0]
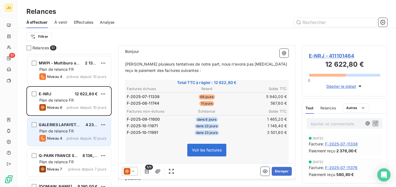
click at [75, 125] on span "GALERIES LAFAYETTE MANAGEMENT" at bounding box center [75, 124] width 73 height 5
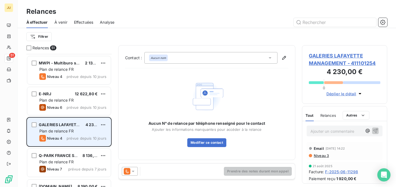
click at [80, 141] on div "Niveau 4 prévue depuis 10 jours" at bounding box center [72, 138] width 67 height 7
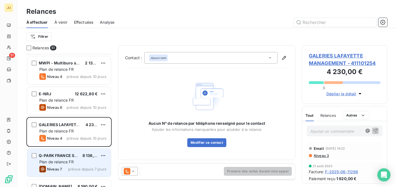
click at [81, 162] on div "Plan de relance FR" at bounding box center [72, 162] width 67 height 6
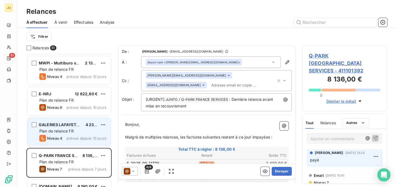
click at [81, 137] on span "prévue depuis 10 jours" at bounding box center [87, 138] width 40 height 4
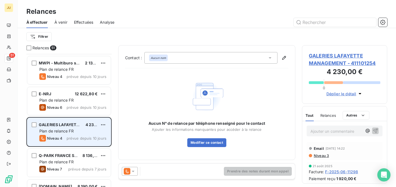
click at [95, 132] on div "Plan de relance FR" at bounding box center [72, 131] width 67 height 6
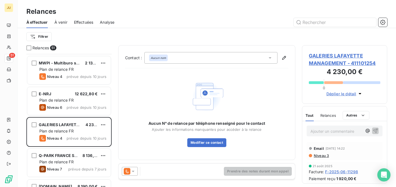
click at [123, 178] on div "Prendre des notes durant mon appel" at bounding box center [207, 170] width 177 height 15
click at [130, 171] on icon at bounding box center [127, 171] width 7 height 7
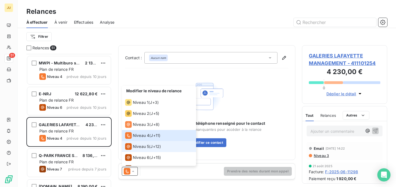
click at [147, 148] on span "Niveau 5" at bounding box center [141, 147] width 16 height 6
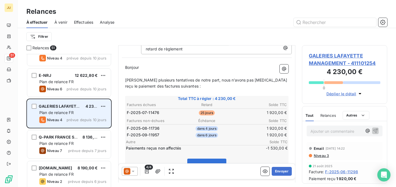
scroll to position [772, 0]
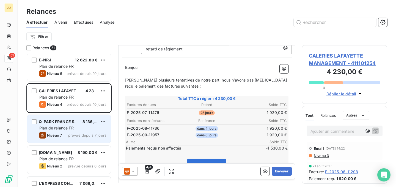
click at [90, 137] on span "prévue depuis 7 jours" at bounding box center [87, 135] width 38 height 4
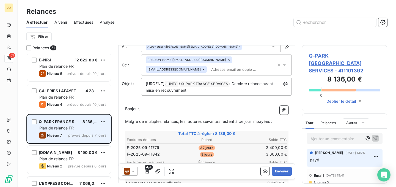
scroll to position [18, 0]
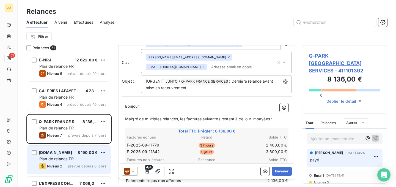
click at [83, 149] on div "[DOMAIN_NAME] 8 190,00 € Plan de relance FR Niveau 2 prévue depuis 6 jours" at bounding box center [69, 159] width 84 height 28
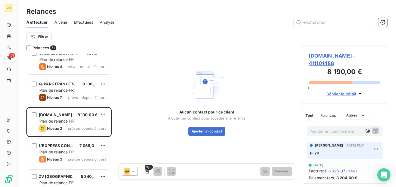
scroll to position [813, 0]
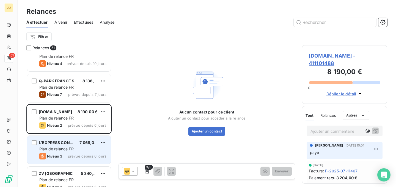
click at [86, 149] on div "Plan de relance FR" at bounding box center [72, 149] width 67 height 6
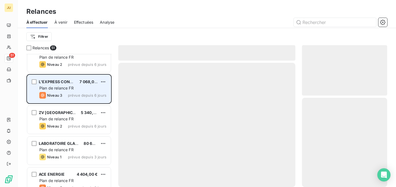
scroll to position [875, 0]
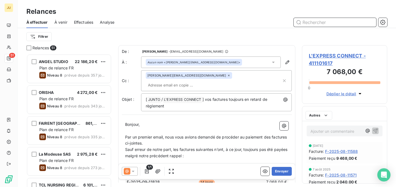
scroll to position [0, 0]
click at [82, 24] on span "Effectuées" at bounding box center [84, 23] width 20 height 6
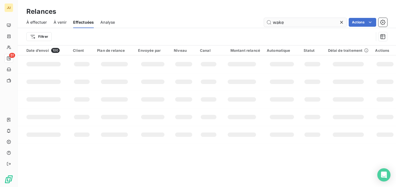
click at [291, 21] on input "wake" at bounding box center [305, 22] width 83 height 9
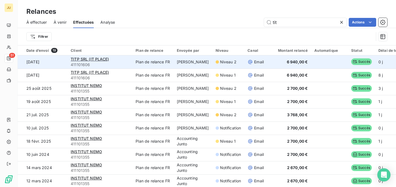
type input "tit"
click at [149, 61] on td "Plan de relance FR" at bounding box center [152, 61] width 41 height 13
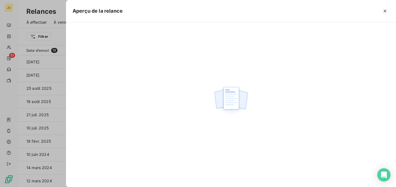
click at [59, 63] on div at bounding box center [198, 93] width 396 height 187
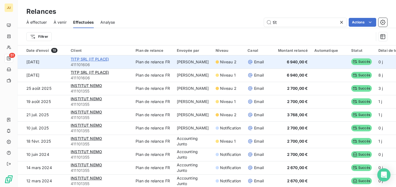
click at [84, 59] on span "TITP SRL (IT PLACE)" at bounding box center [90, 59] width 38 height 5
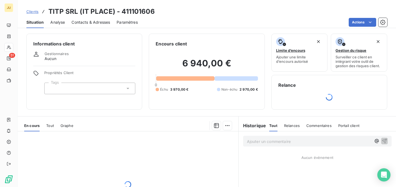
click at [277, 142] on p "Ajouter un commentaire ﻿" at bounding box center [309, 141] width 124 height 7
click at [381, 141] on button "button" at bounding box center [384, 140] width 7 height 7
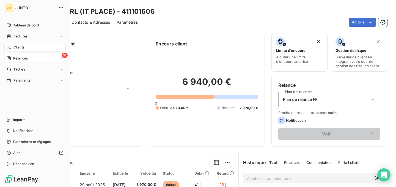
click at [11, 54] on div "51 Relances" at bounding box center [34, 58] width 61 height 9
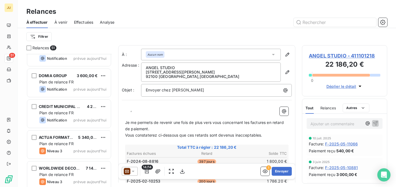
scroll to position [1187, 0]
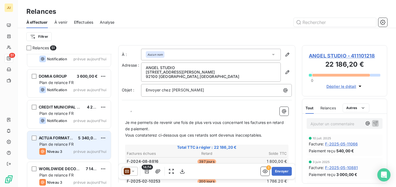
click at [90, 149] on span "prévue aujourd’hui" at bounding box center [89, 151] width 33 height 4
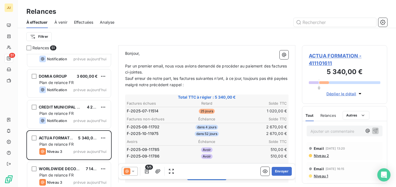
scroll to position [85, 0]
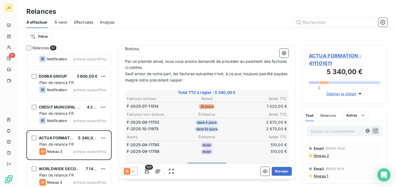
click at [324, 156] on span "Niveau 2" at bounding box center [321, 155] width 16 height 4
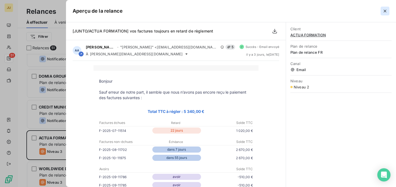
click at [385, 9] on icon "button" at bounding box center [385, 11] width 6 height 6
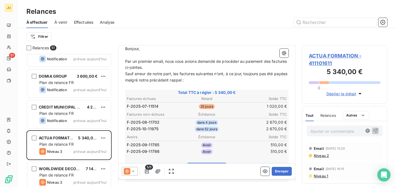
scroll to position [0, 0]
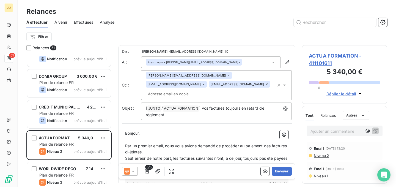
click at [209, 90] on input "text" at bounding box center [178, 94] width 64 height 8
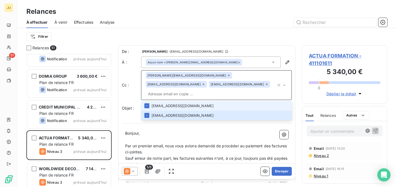
paste input "martin.mourot@junto.fr"
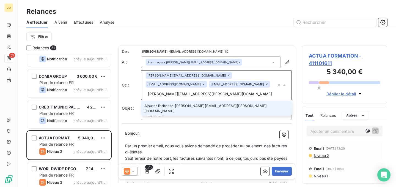
type input "martin.mourot@junto.fr"
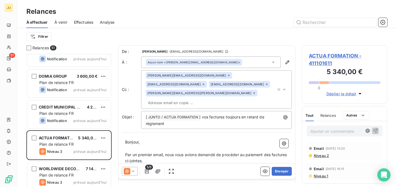
click at [319, 157] on span "Niveau 2" at bounding box center [321, 155] width 16 height 4
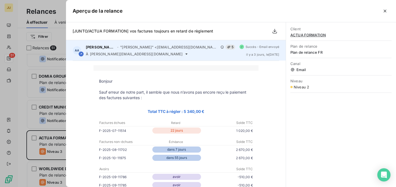
click at [142, 51] on div "Audrey Araminthe - "Audrey Araminthe" <rappels@leanpay.io> 5 À d.raffin@actua-f…" at bounding box center [160, 51] width 149 height 12
click at [184, 56] on icon at bounding box center [186, 54] width 4 height 4
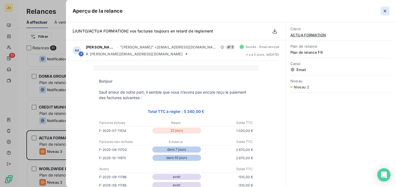
click at [384, 9] on icon "button" at bounding box center [385, 11] width 6 height 6
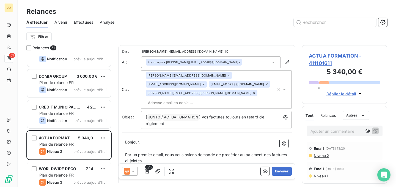
click at [210, 91] on div "audrey.araminthe@junto.fr c.pacard@actua-formation.fr comptabilite@actua-format…" at bounding box center [211, 89] width 130 height 35
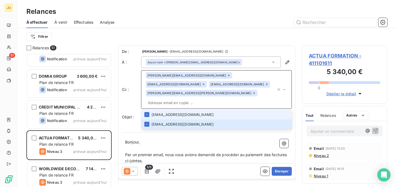
paste input "quentin.dubus@junto.fr"
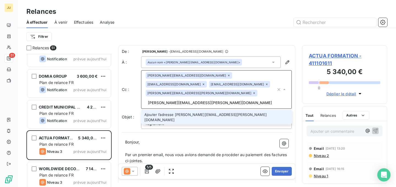
type input "quentin.dubus@junto.fr"
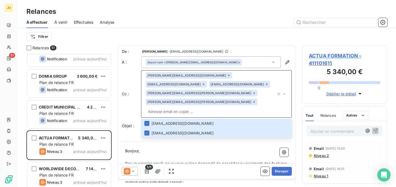
click at [208, 148] on p "Bonjour," at bounding box center [206, 151] width 163 height 6
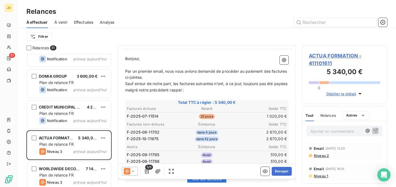
scroll to position [164, 0]
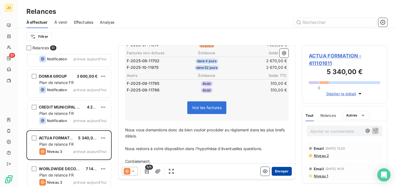
click at [287, 171] on button "Envoyer" at bounding box center [282, 171] width 20 height 9
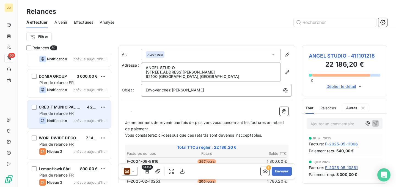
click at [72, 117] on div "Notification prévue aujourd’hui" at bounding box center [72, 120] width 67 height 7
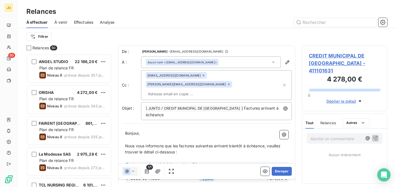
click at [12, 58] on div "50" at bounding box center [8, 58] width 9 height 9
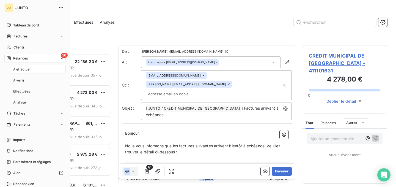
click at [12, 58] on div "50 Relances" at bounding box center [34, 58] width 61 height 9
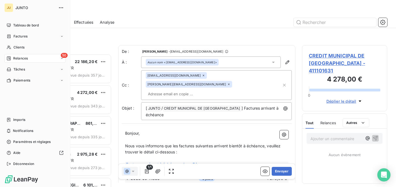
click at [12, 58] on div "Relances" at bounding box center [17, 58] width 21 height 5
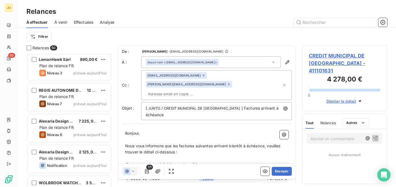
scroll to position [1408, 0]
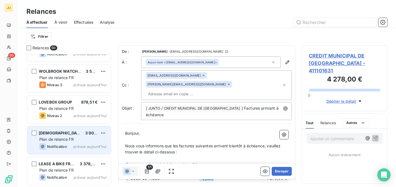
click at [71, 150] on div "SABBA ASSURANCES 3 900,00 € Plan de relance FR Notification prévue aujourd’hui" at bounding box center [69, 140] width 84 height 28
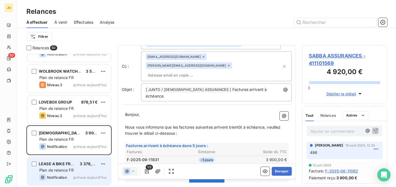
click at [87, 165] on span "3 378,00 €" at bounding box center [90, 163] width 21 height 5
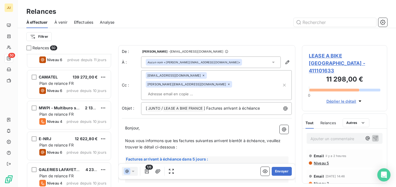
scroll to position [598, 0]
